Goal: Task Accomplishment & Management: Manage account settings

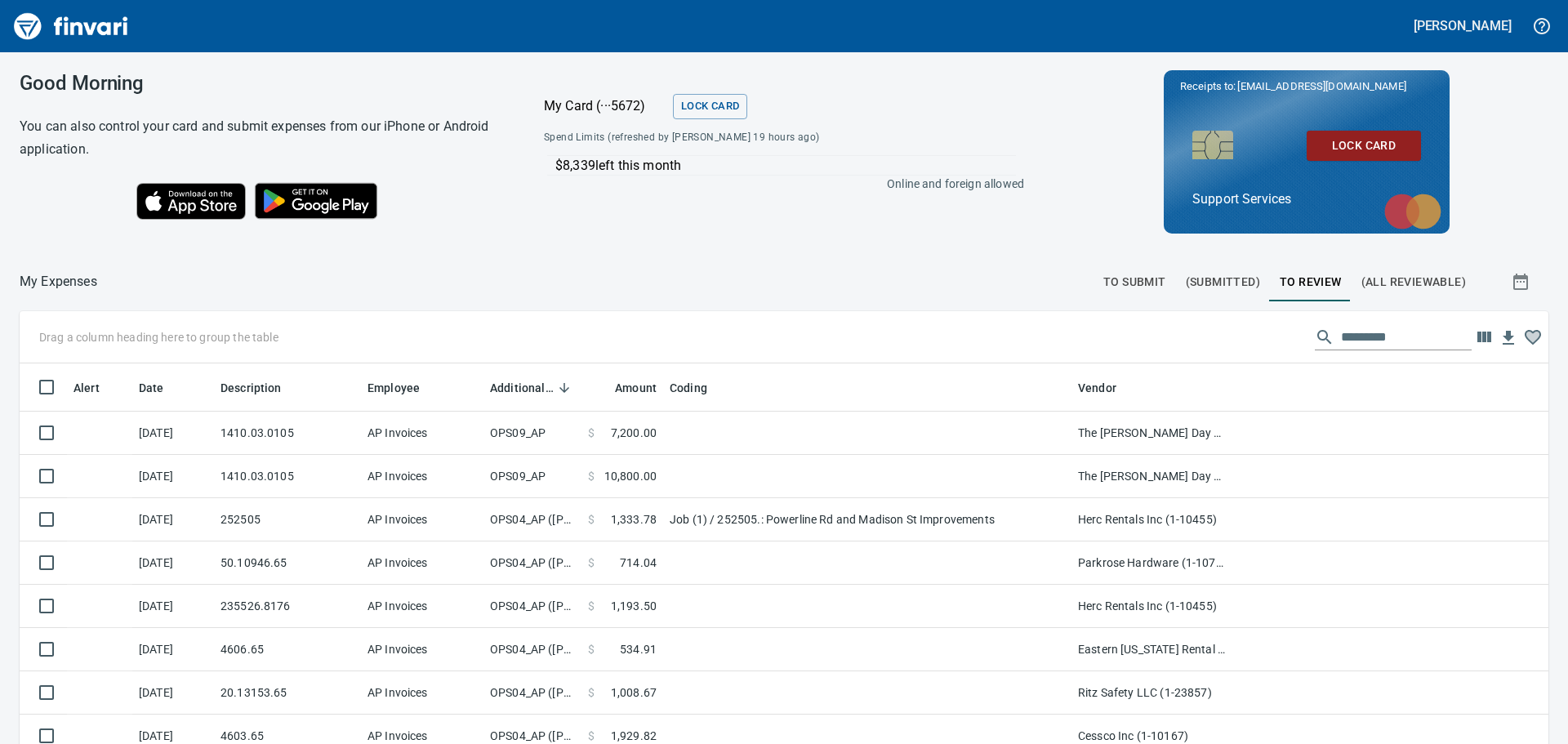
scroll to position [552, 1492]
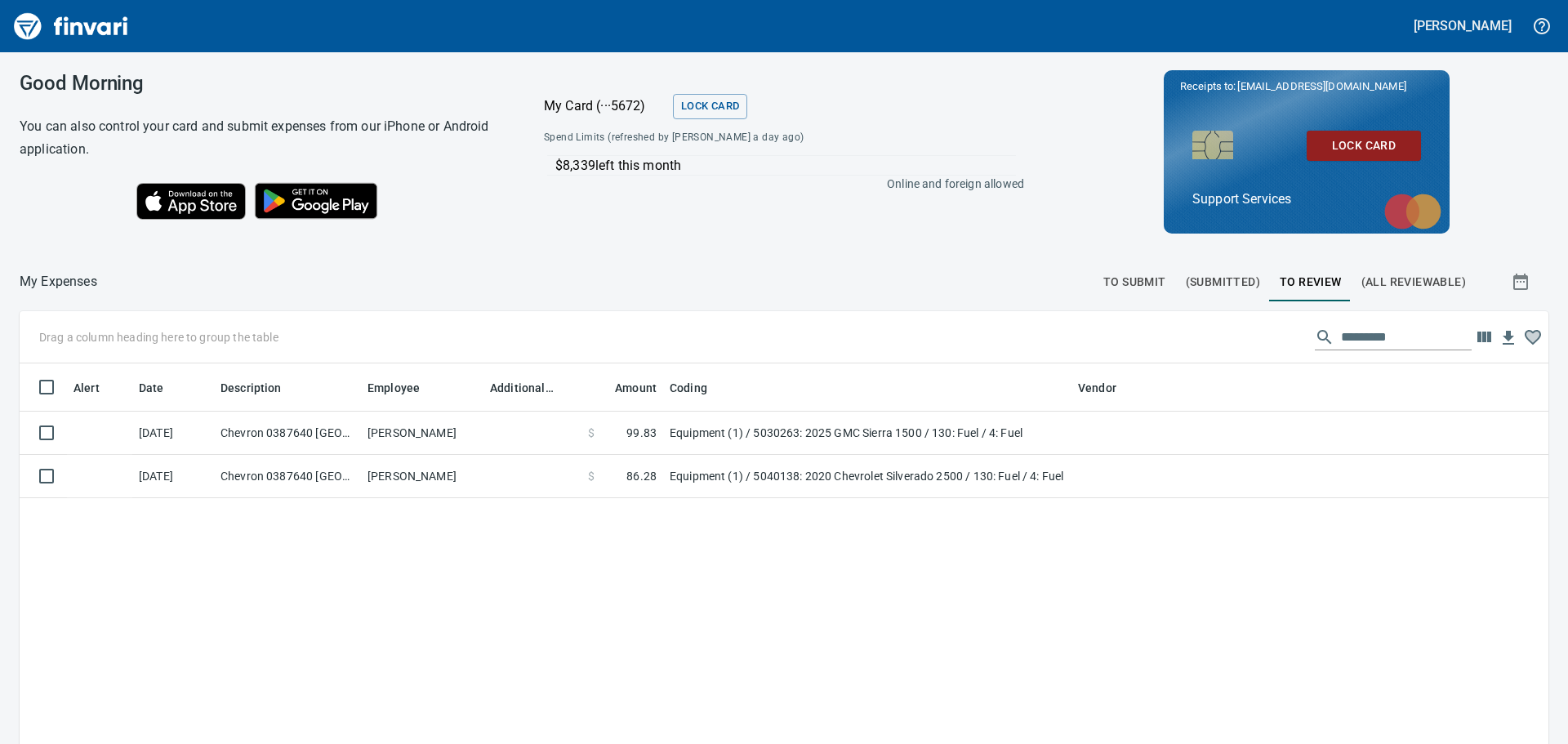
scroll to position [552, 1492]
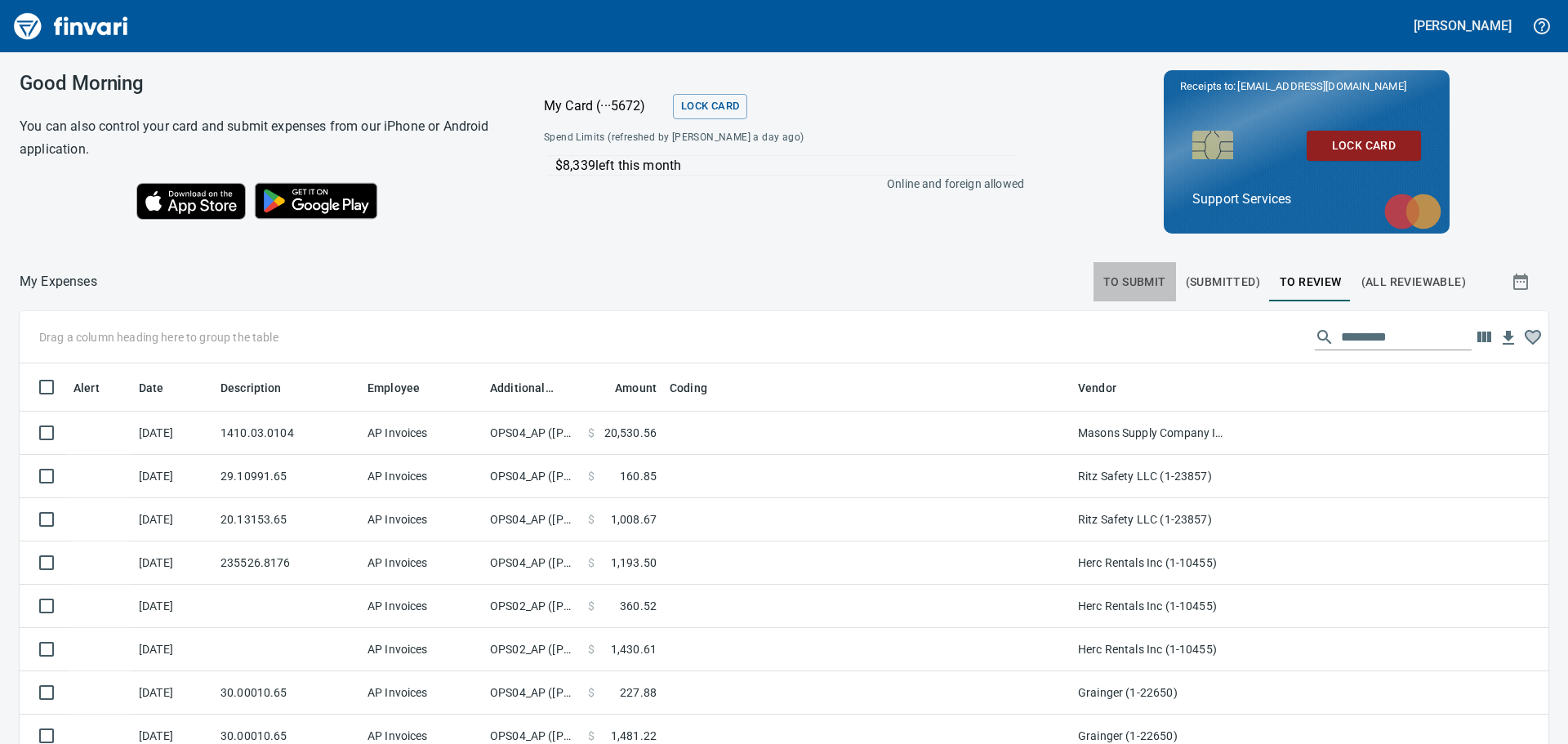
click at [1122, 284] on span "To Submit" at bounding box center [1135, 282] width 63 height 20
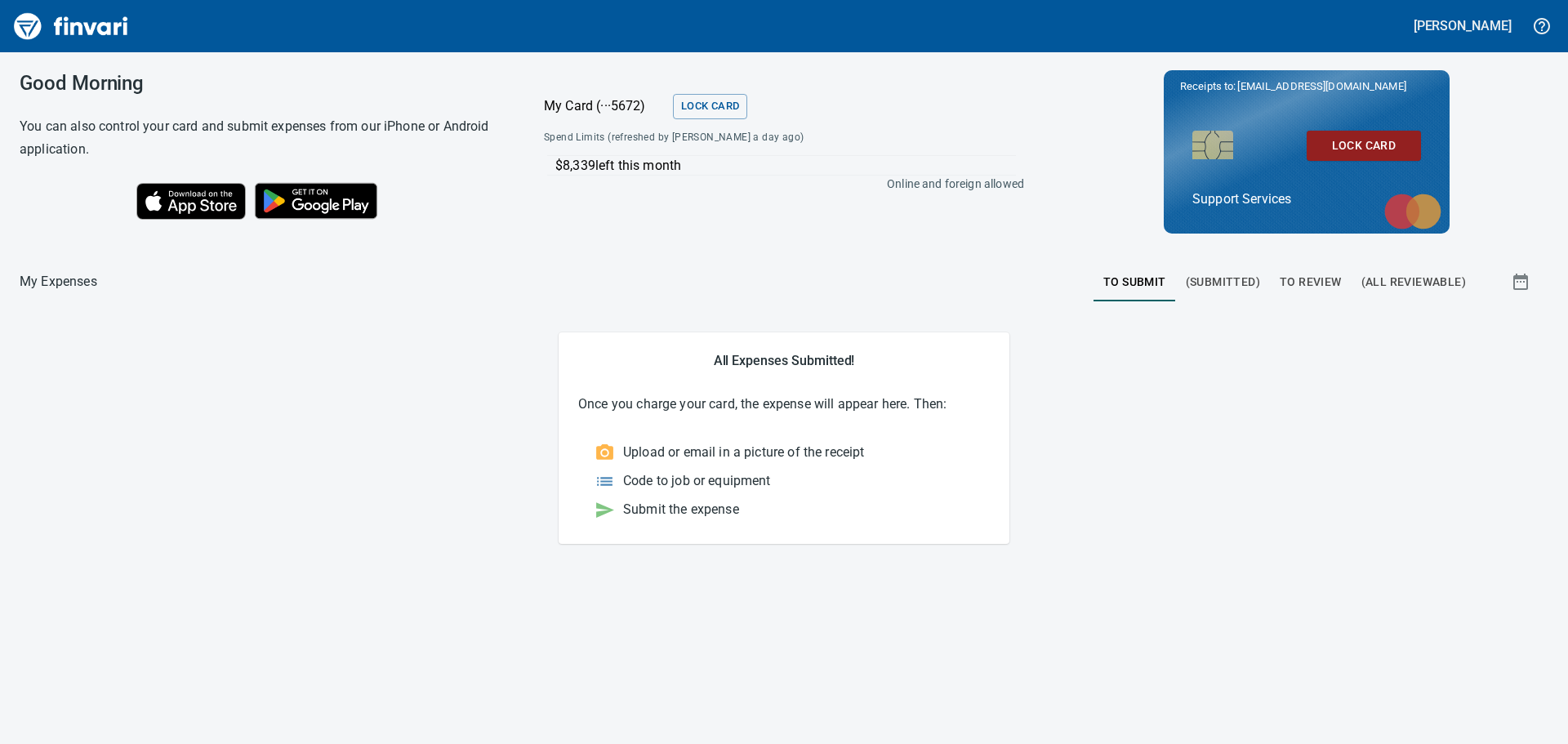
click at [1320, 268] on button "To Review" at bounding box center [1310, 282] width 81 height 39
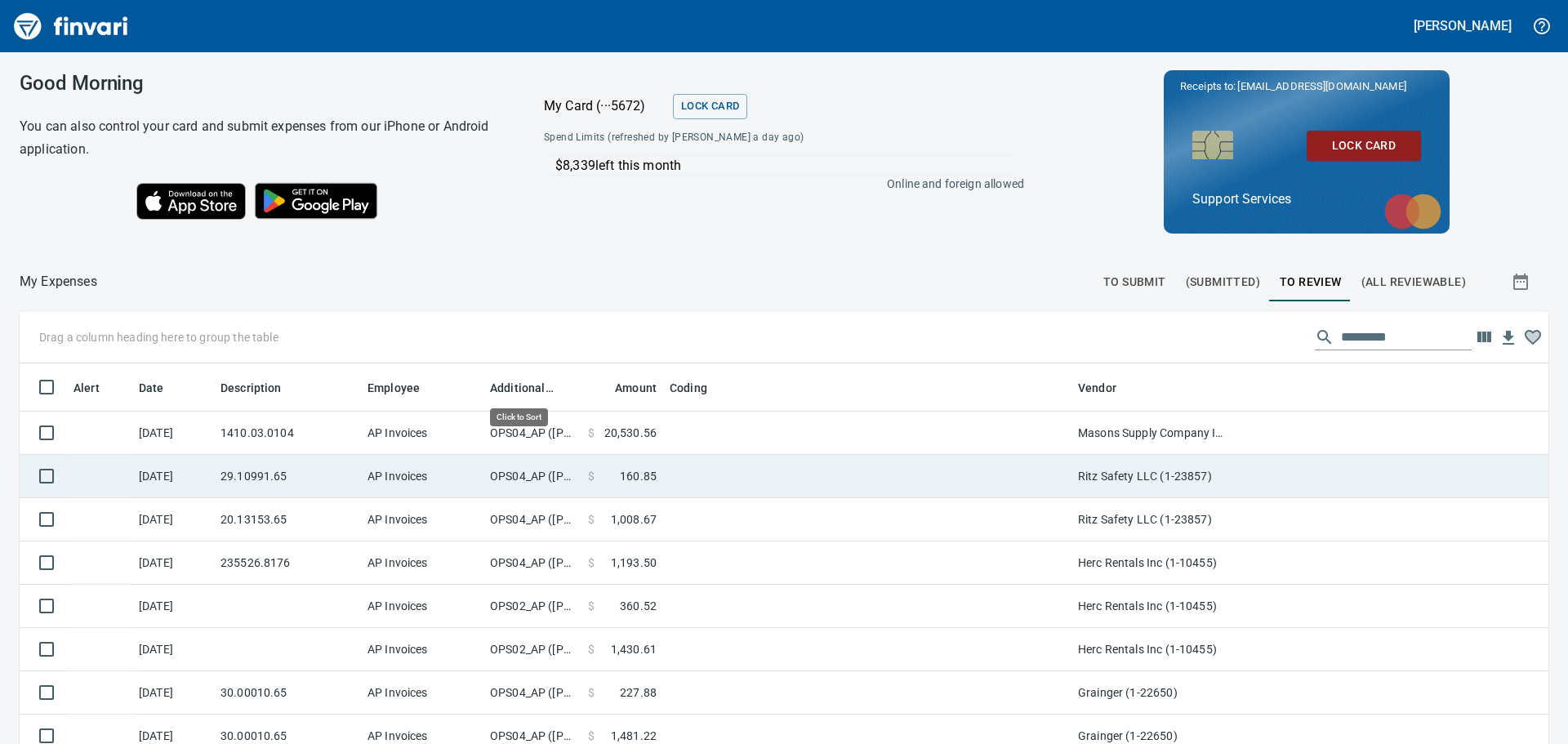
scroll to position [552, 1492]
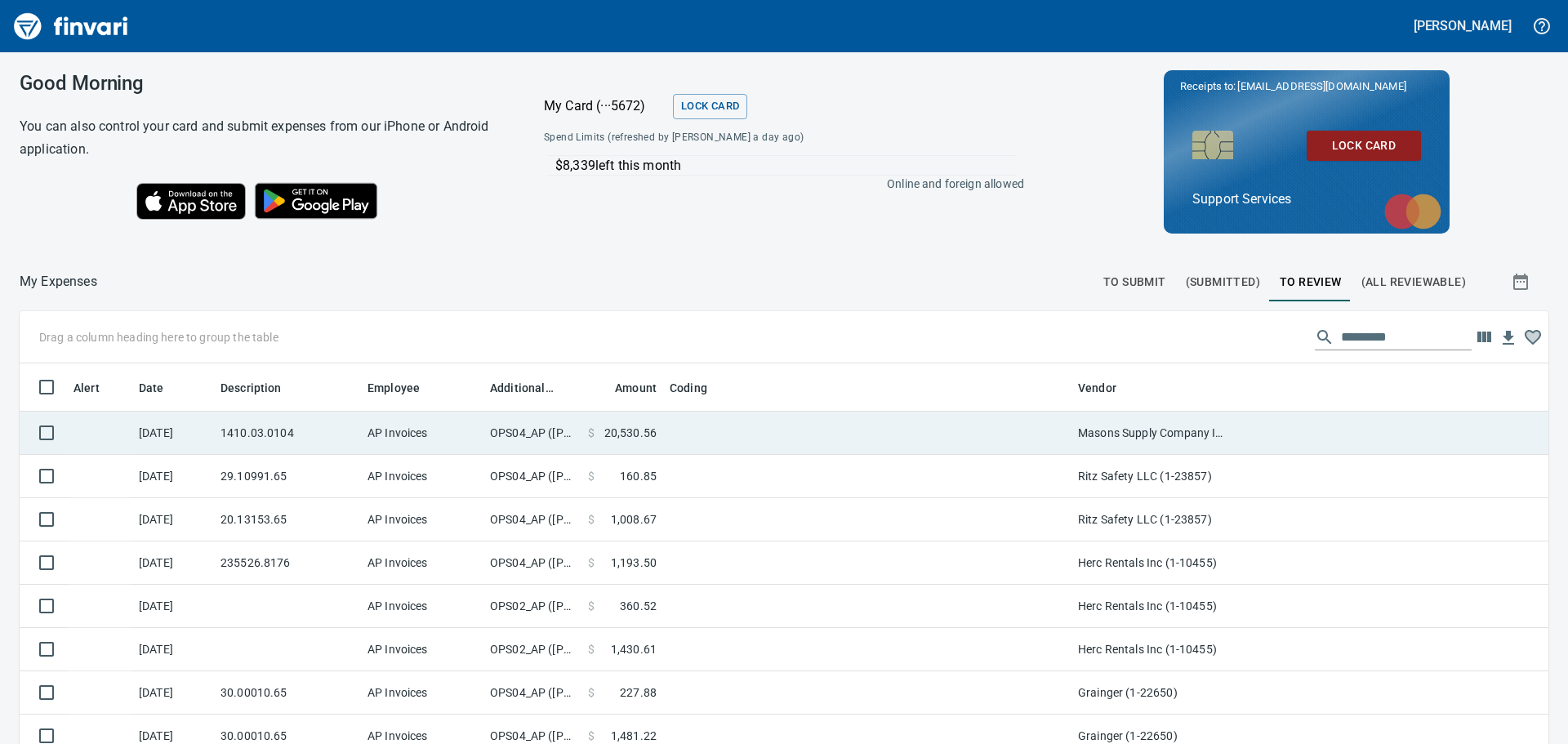
click at [705, 433] on td at bounding box center [867, 432] width 409 height 43
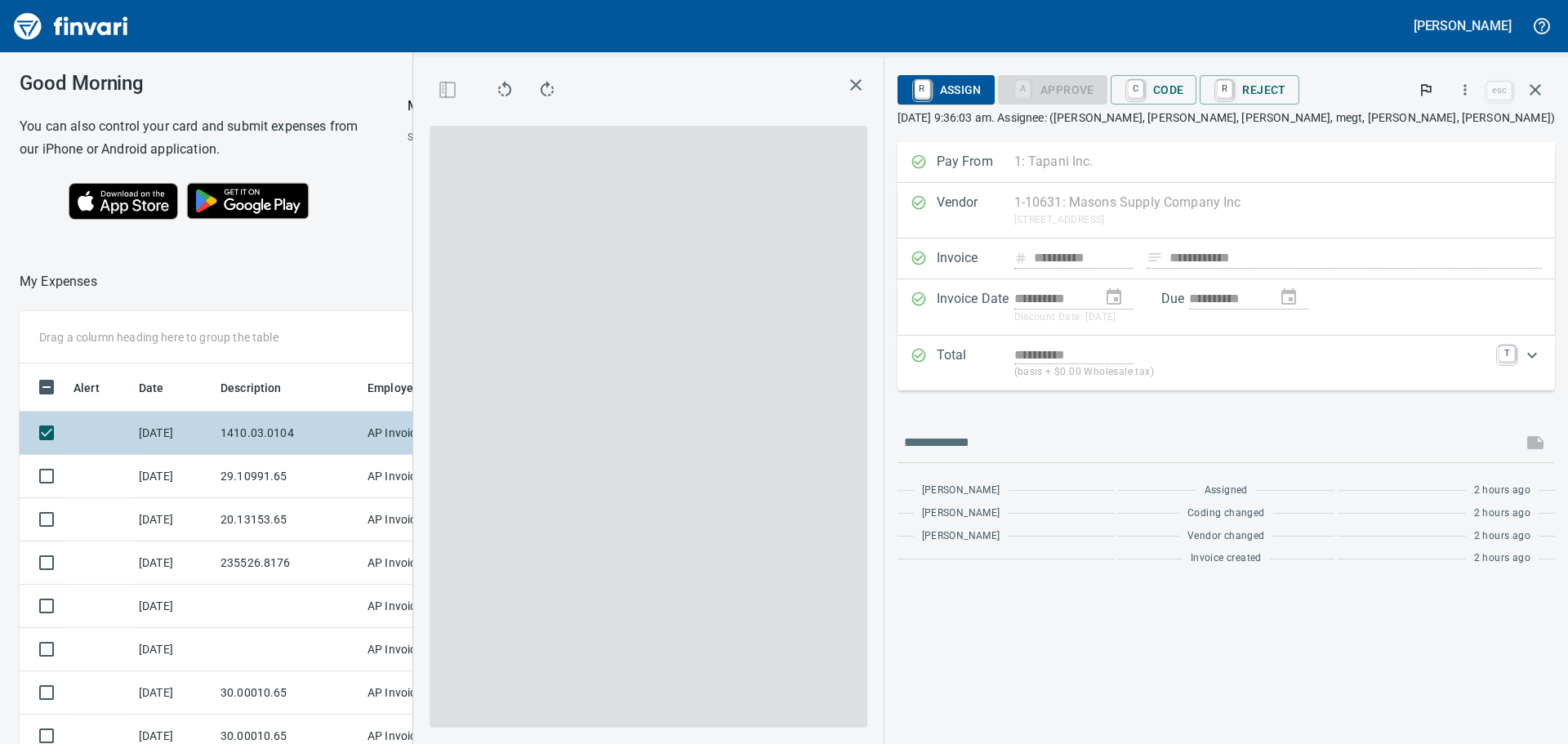
scroll to position [540, 1084]
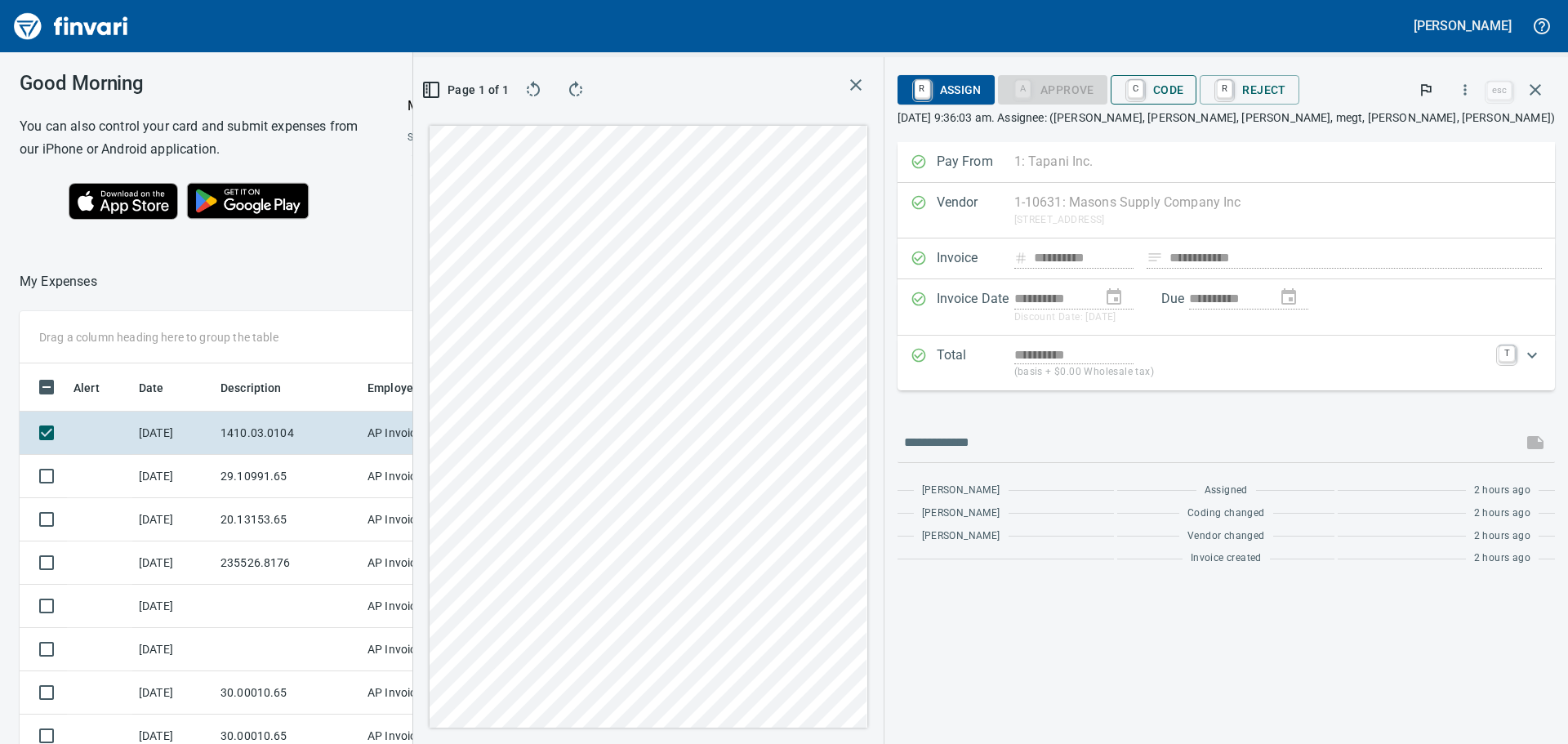
click at [1184, 86] on span "C Code" at bounding box center [1153, 90] width 60 height 28
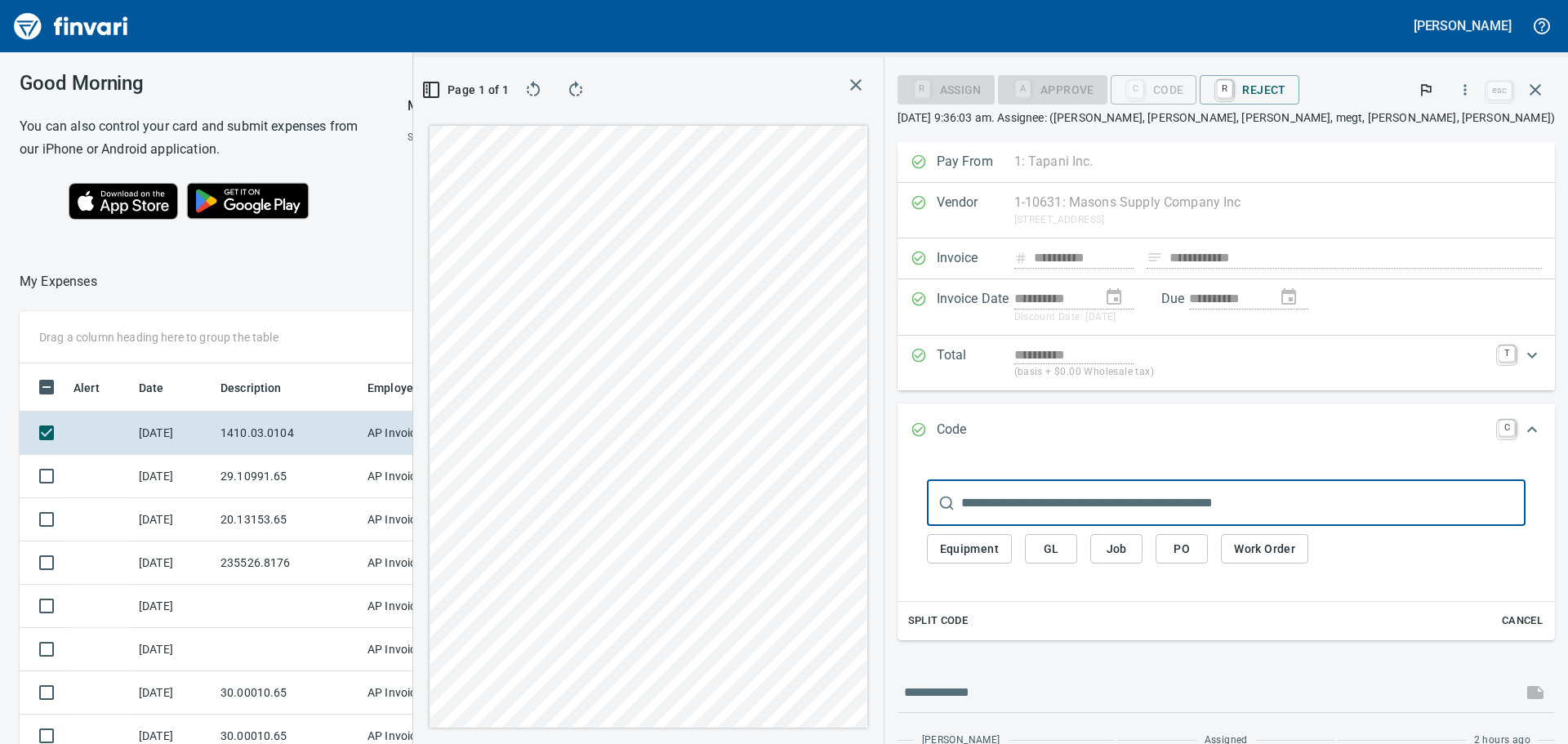
click at [1207, 497] on input "text" at bounding box center [1244, 503] width 565 height 46
click at [1077, 537] on button "GL" at bounding box center [1051, 549] width 52 height 31
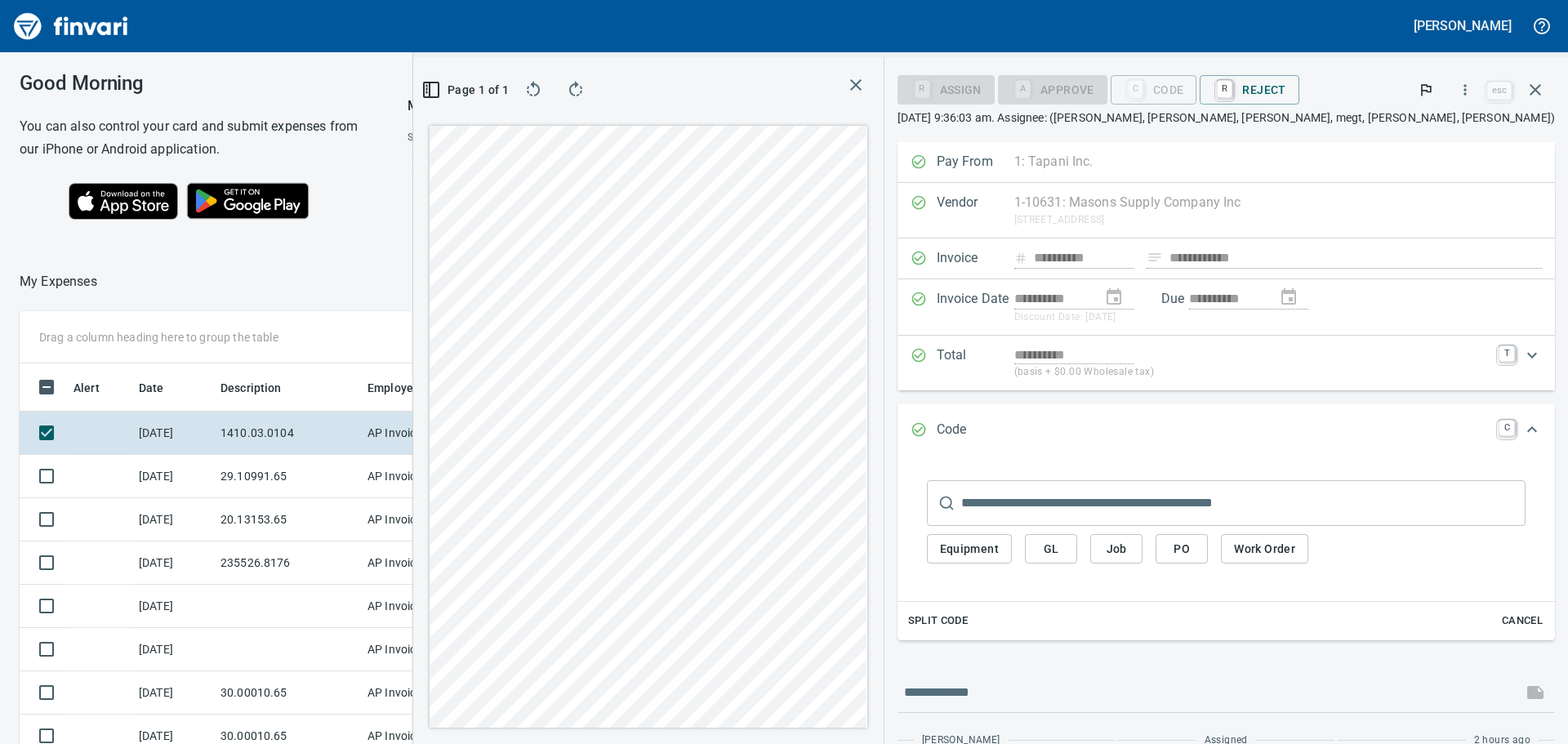
click at [1064, 551] on span "GL" at bounding box center [1051, 549] width 26 height 20
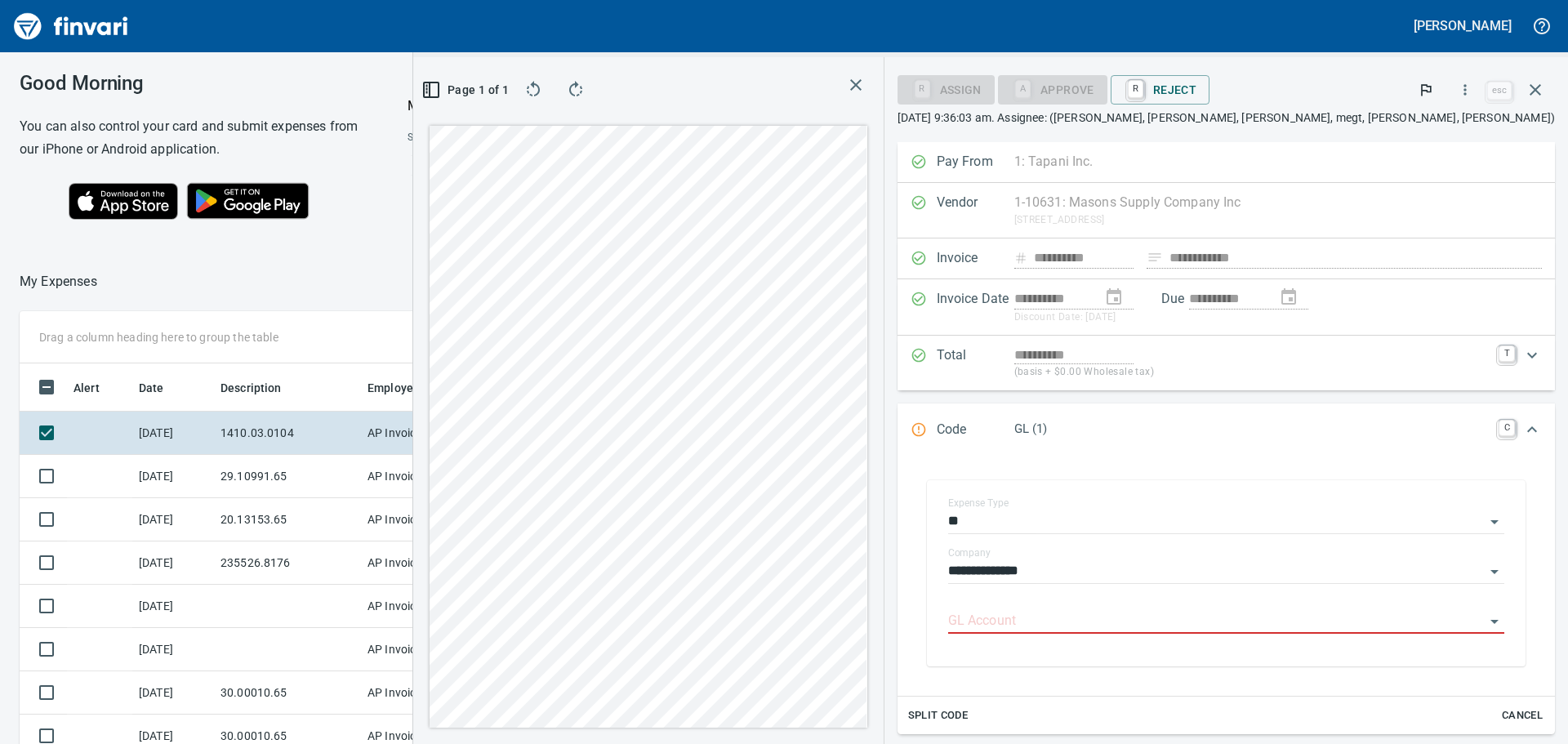
click at [990, 551] on label "Company" at bounding box center [970, 552] width 43 height 10
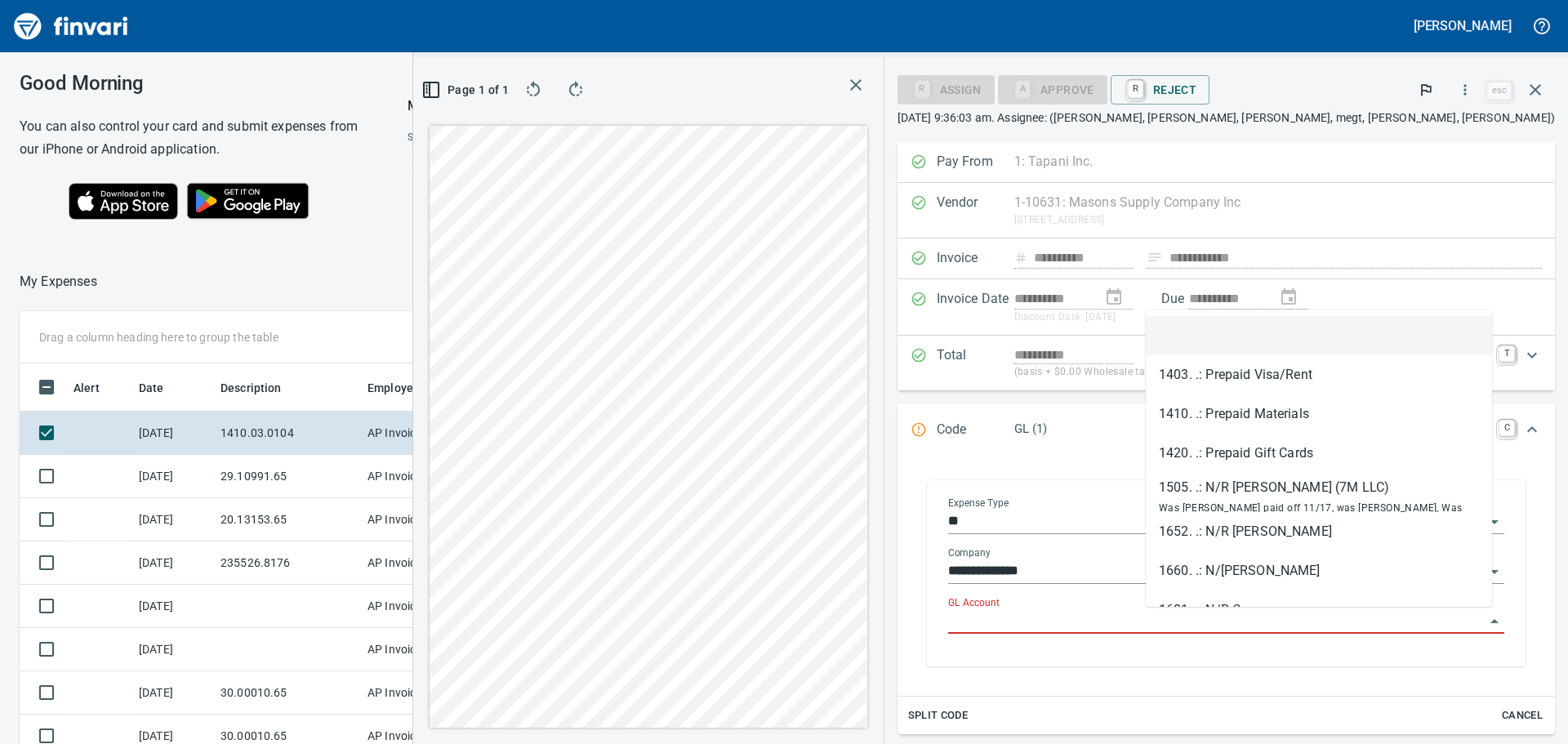
click at [1187, 613] on input "GL Account" at bounding box center [1217, 621] width 537 height 23
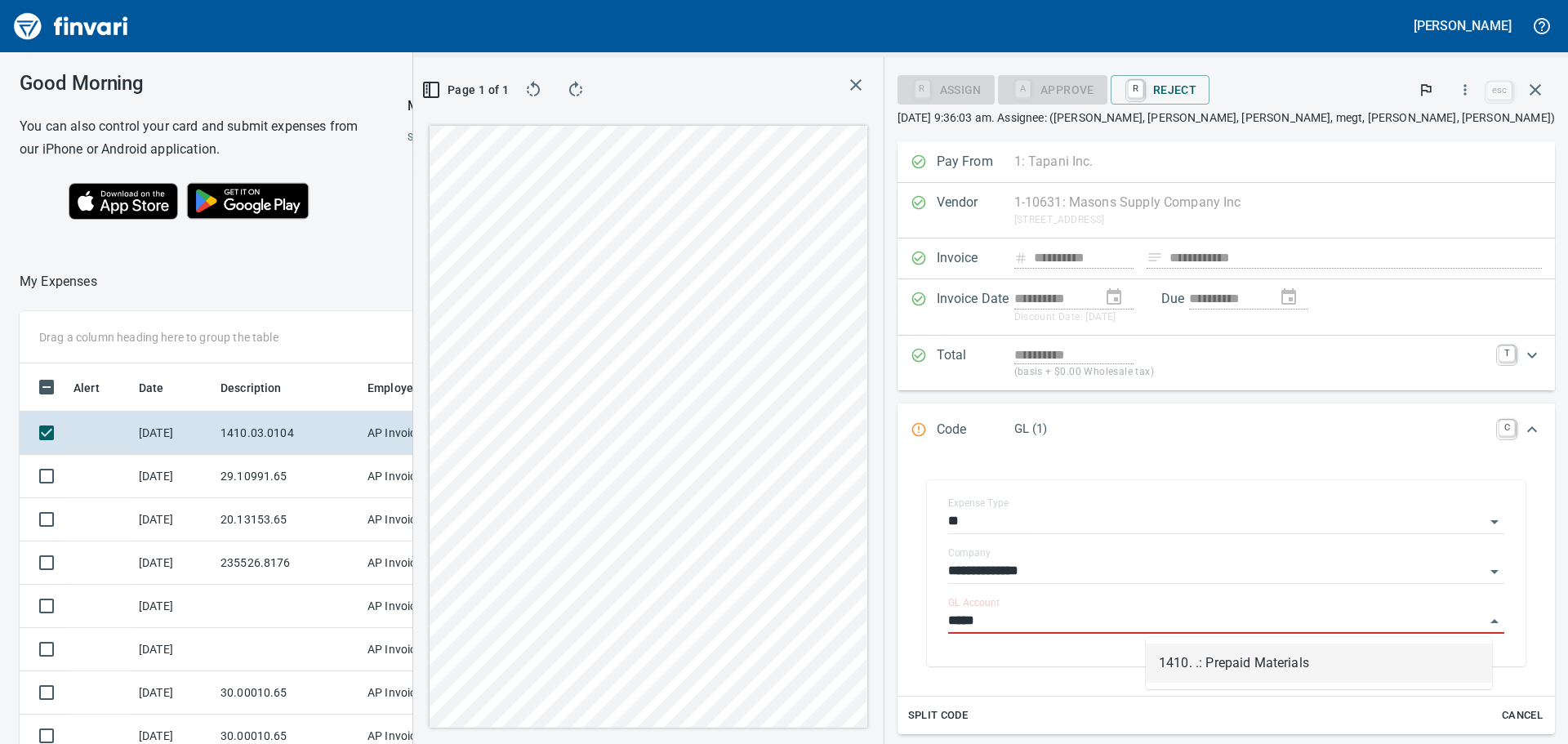
click at [1222, 674] on li "1410. .: Prepaid Materials" at bounding box center [1320, 663] width 346 height 39
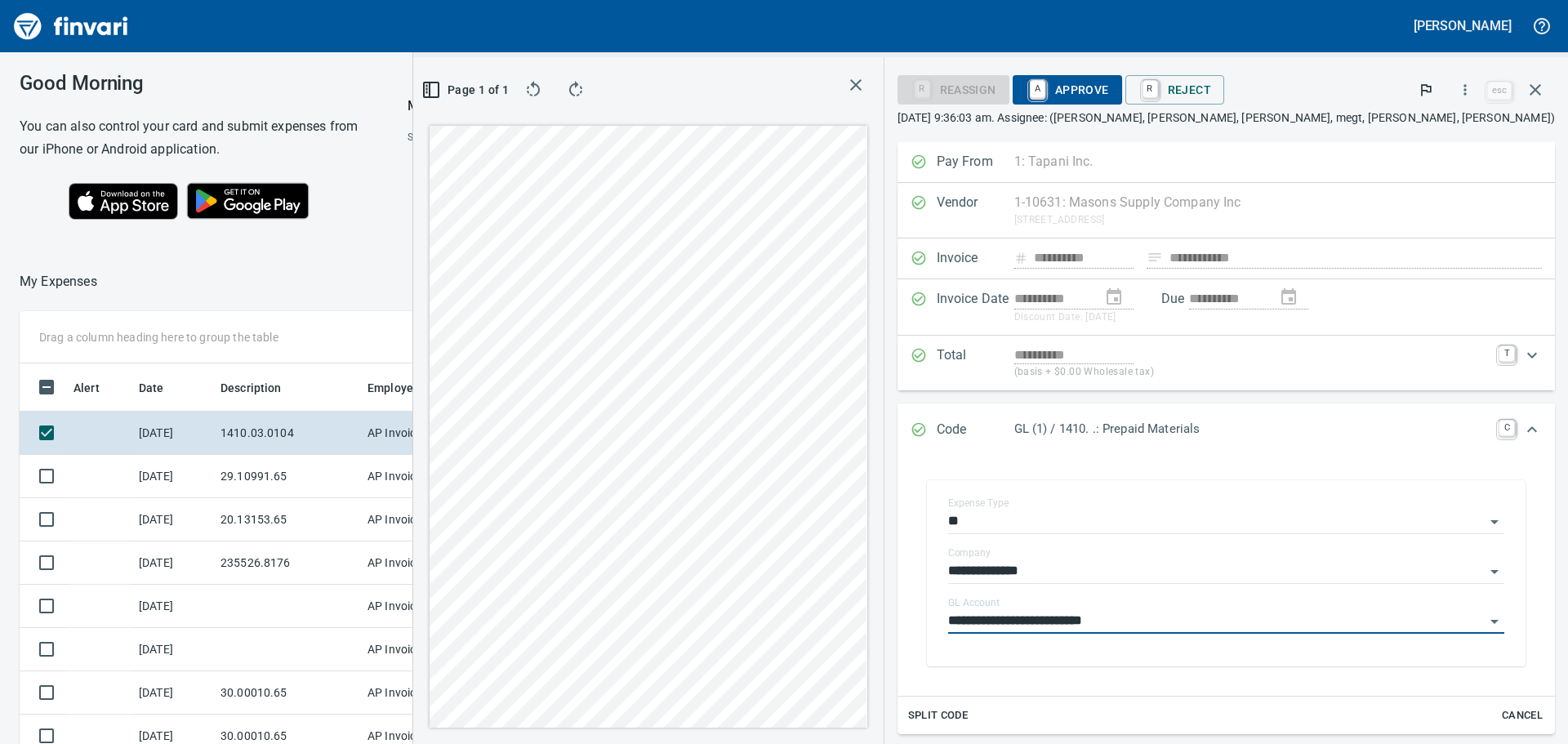
type input "**********"
click at [1110, 89] on span "A Approve" at bounding box center [1067, 90] width 83 height 28
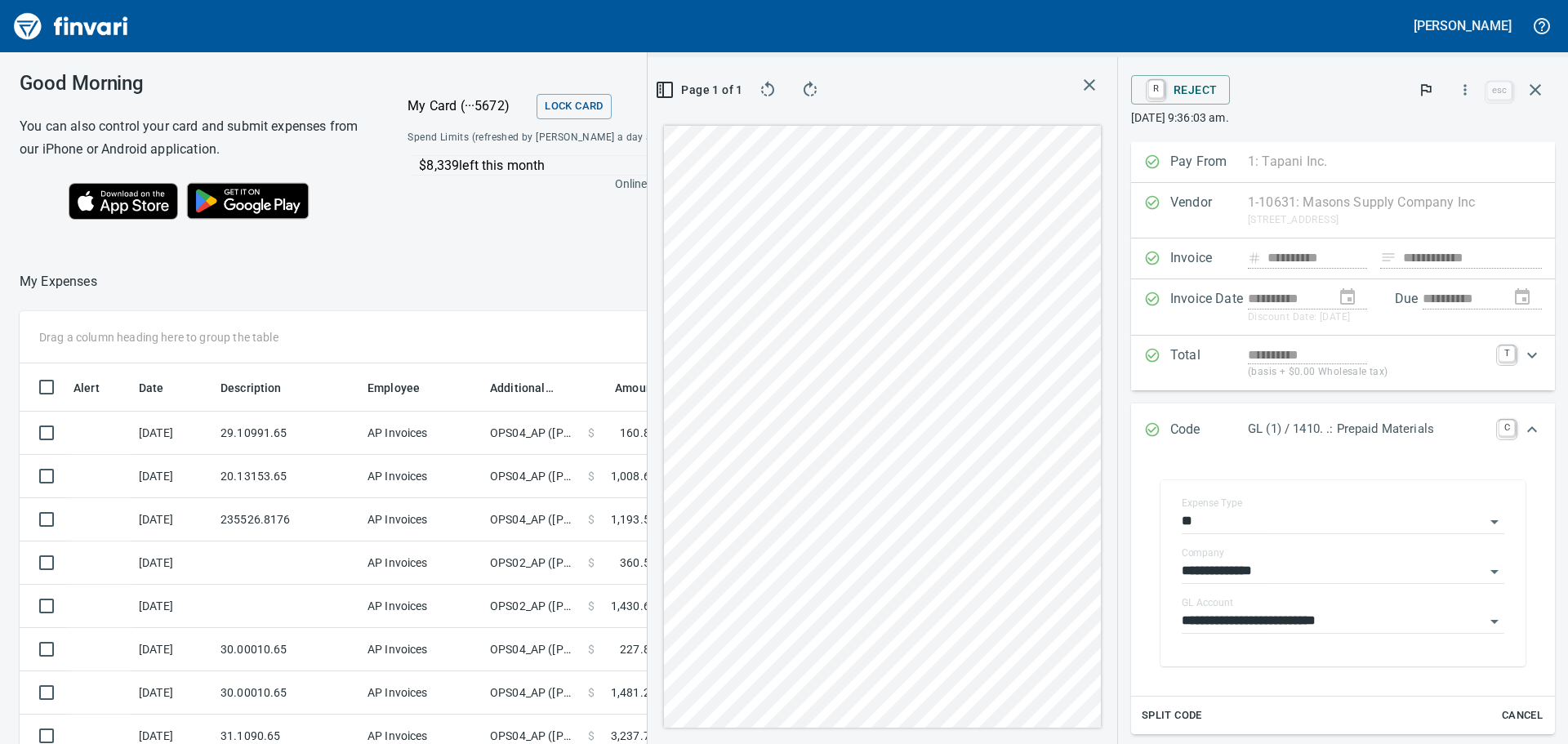
click at [1080, 88] on icon "button" at bounding box center [1089, 85] width 19 height 19
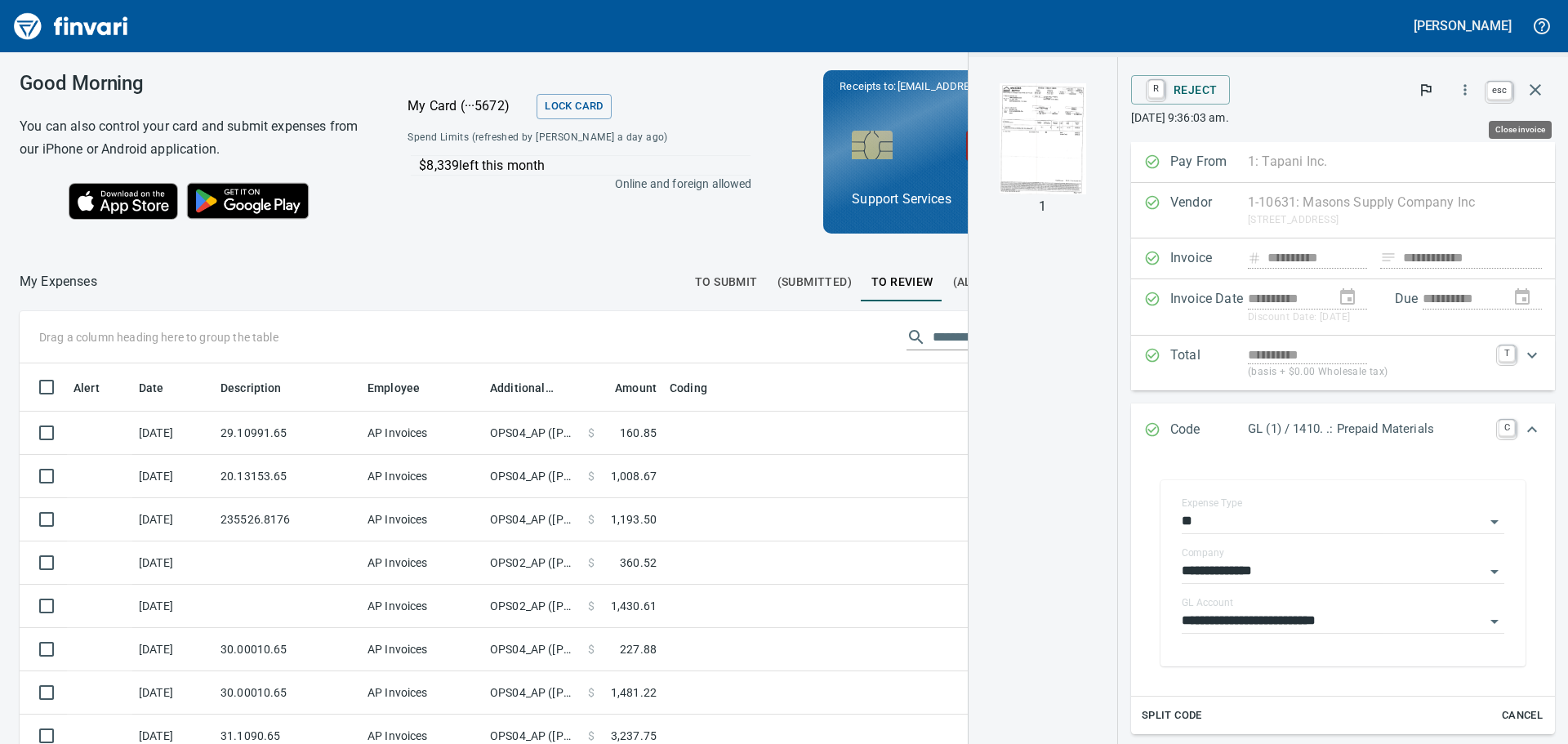
click at [1551, 88] on button "button" at bounding box center [1535, 89] width 39 height 39
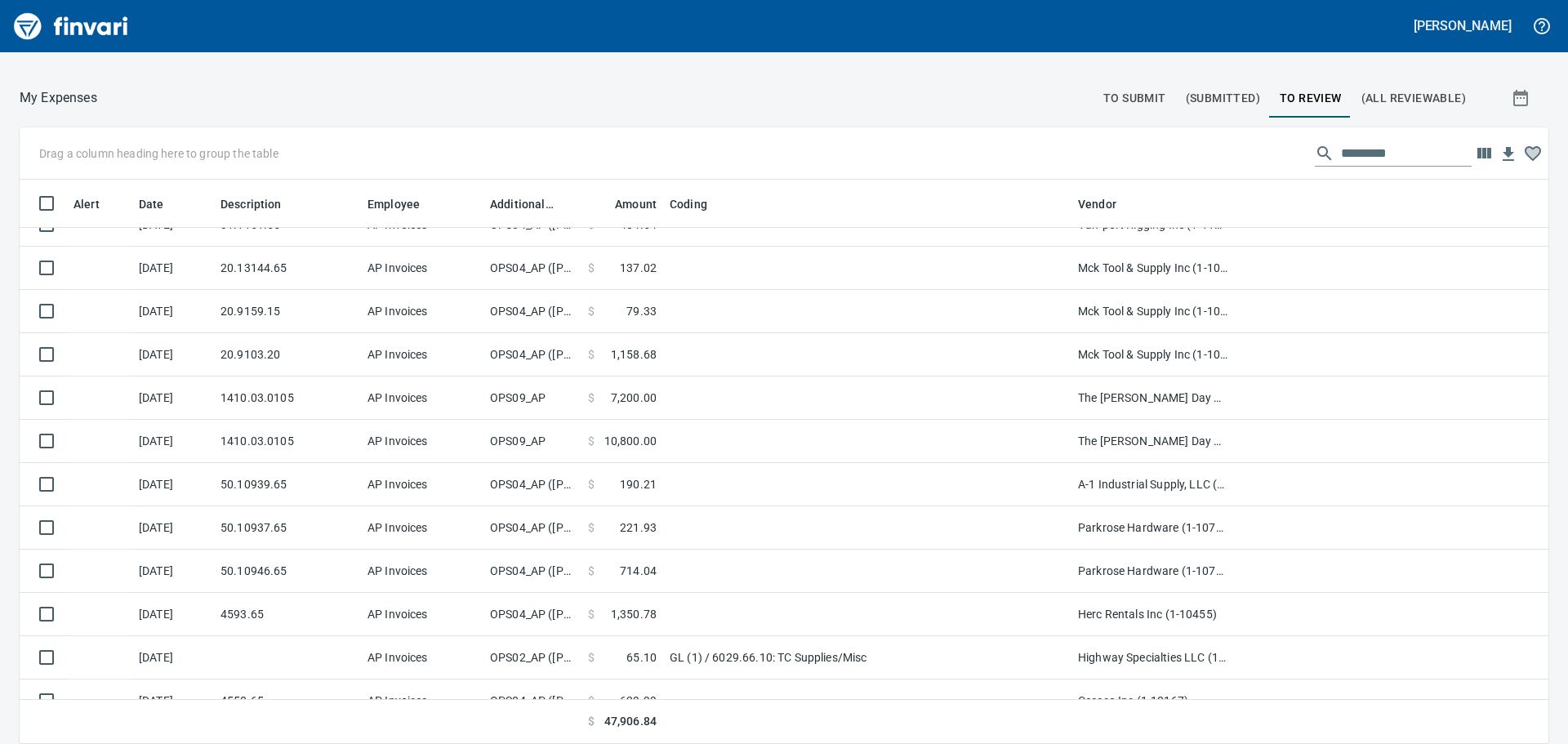
scroll to position [341, 0]
